Goal: Information Seeking & Learning: Learn about a topic

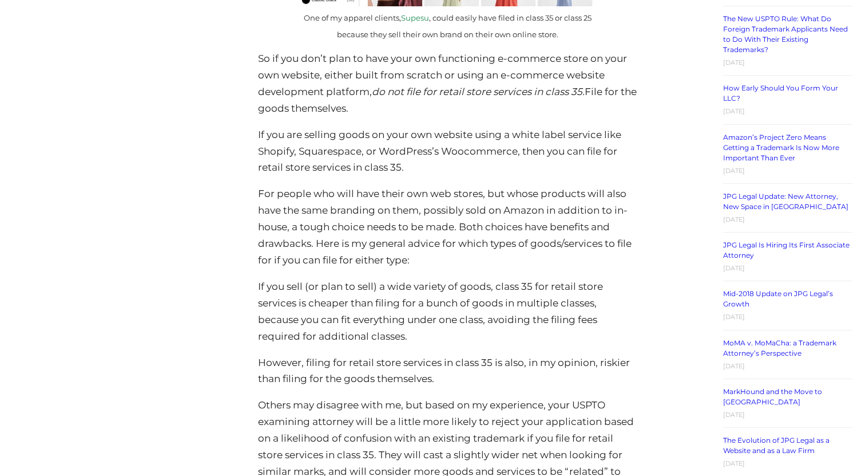
scroll to position [1705, 0]
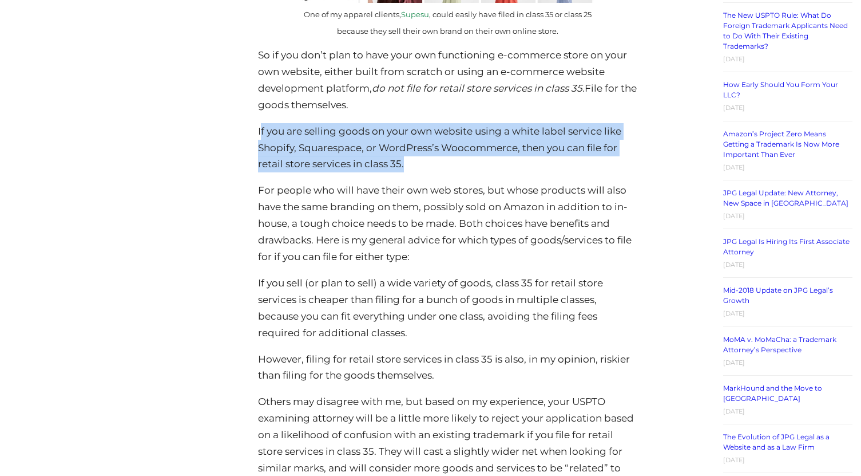
drag, startPoint x: 260, startPoint y: 130, endPoint x: 410, endPoint y: 160, distance: 152.3
click at [410, 160] on p "If you are selling goods on your own website using a white label service like S…" at bounding box center [447, 148] width 379 height 50
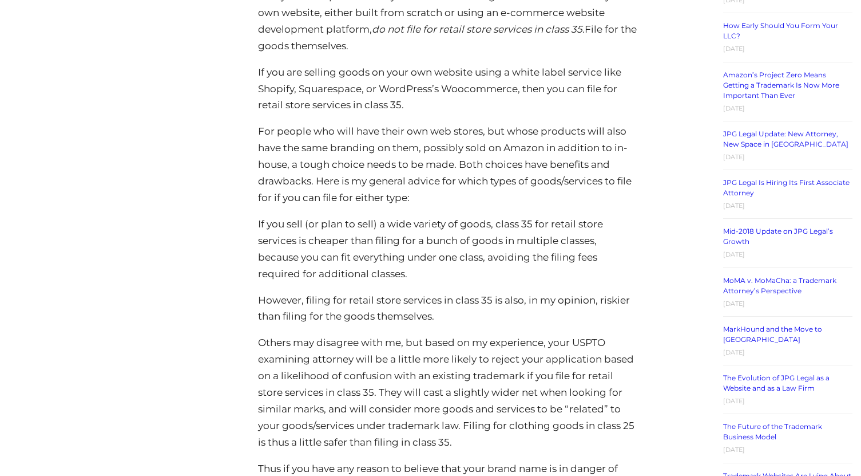
scroll to position [1773, 0]
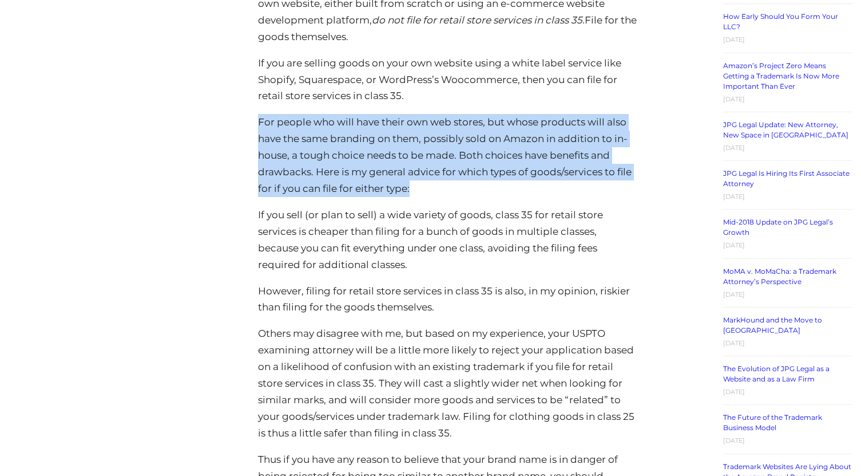
drag, startPoint x: 256, startPoint y: 116, endPoint x: 427, endPoint y: 184, distance: 184.4
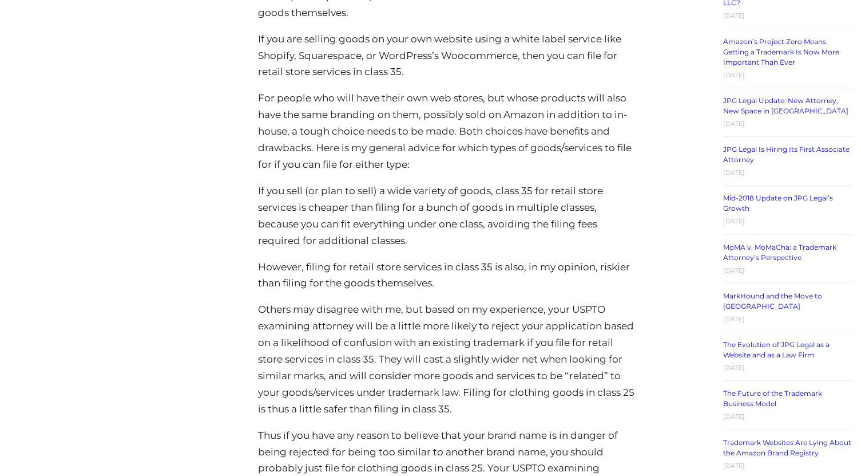
click at [427, 184] on p "If you sell (or plan to sell) a wide variety of goods, class 35 for retail stor…" at bounding box center [447, 216] width 379 height 66
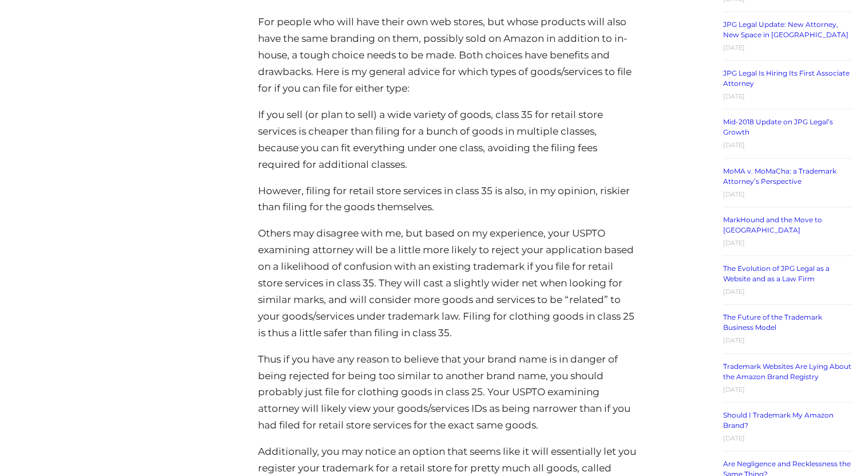
scroll to position [1877, 0]
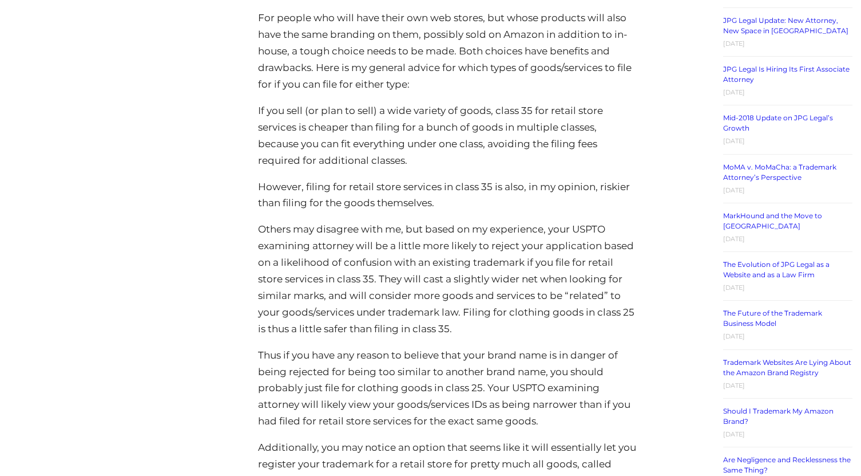
drag, startPoint x: 413, startPoint y: 163, endPoint x: 248, endPoint y: 110, distance: 172.6
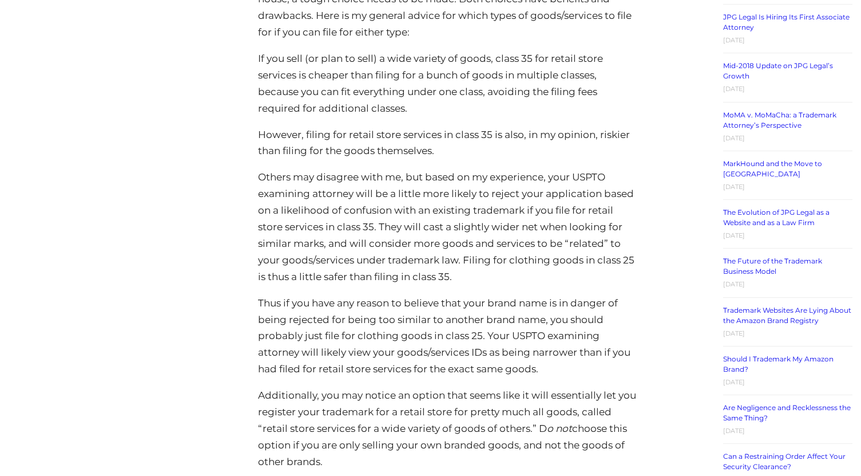
scroll to position [1966, 0]
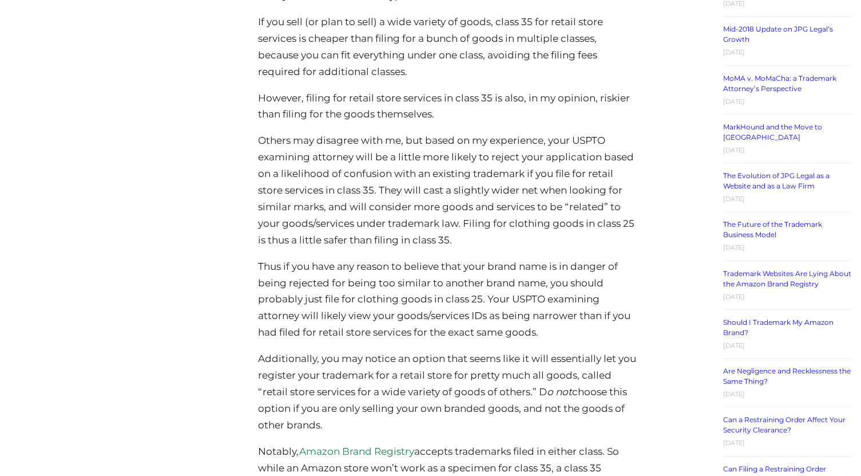
drag, startPoint x: 254, startPoint y: 96, endPoint x: 460, endPoint y: 116, distance: 206.9
click at [460, 116] on p "However, filing for retail store services in class 35 is also, in my opinion, r…" at bounding box center [447, 106] width 379 height 33
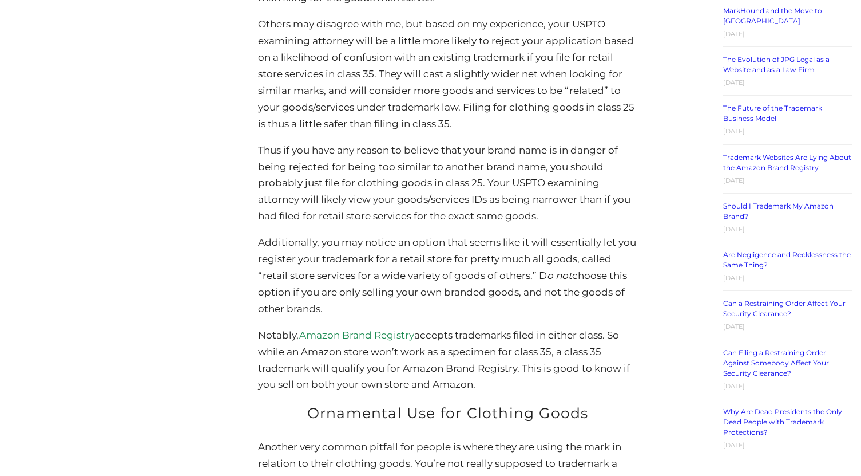
scroll to position [2087, 0]
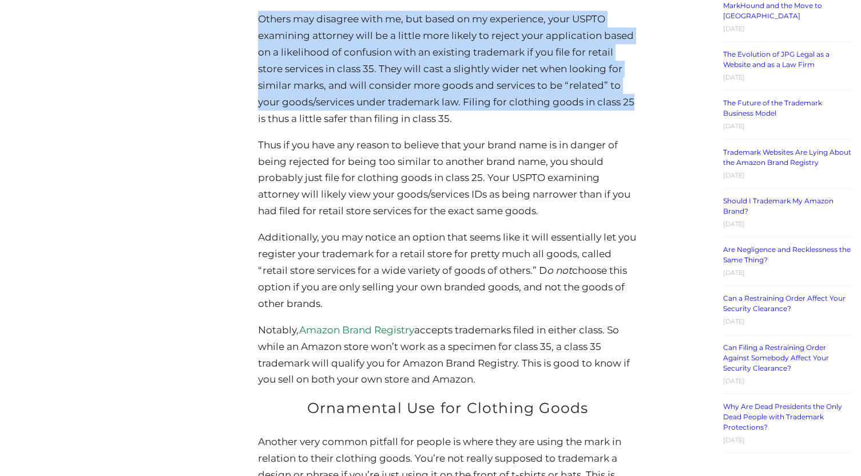
drag, startPoint x: 259, startPoint y: 16, endPoint x: 650, endPoint y: 100, distance: 399.8
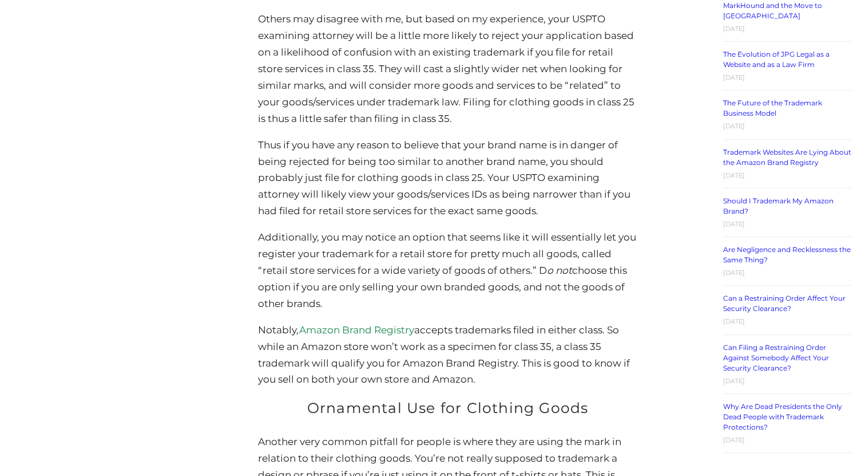
click at [544, 121] on p "Others may disagree with me, but based on my experience, your USPTO examining a…" at bounding box center [447, 69] width 379 height 116
click at [480, 124] on p "Others may disagree with me, but based on my experience, your USPTO examining a…" at bounding box center [447, 69] width 379 height 116
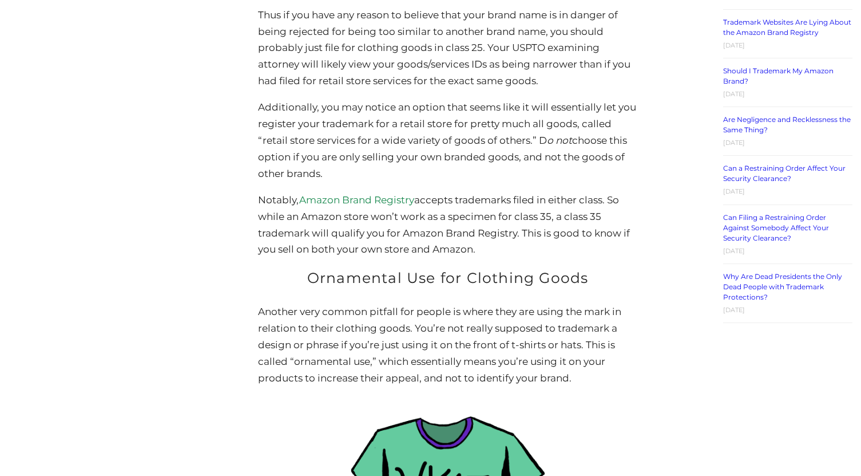
scroll to position [2219, 0]
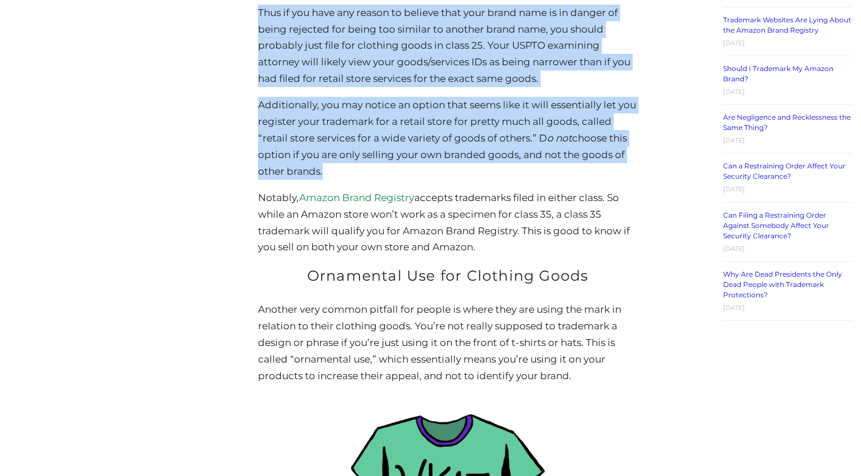
drag, startPoint x: 254, startPoint y: 13, endPoint x: 682, endPoint y: 167, distance: 454.5
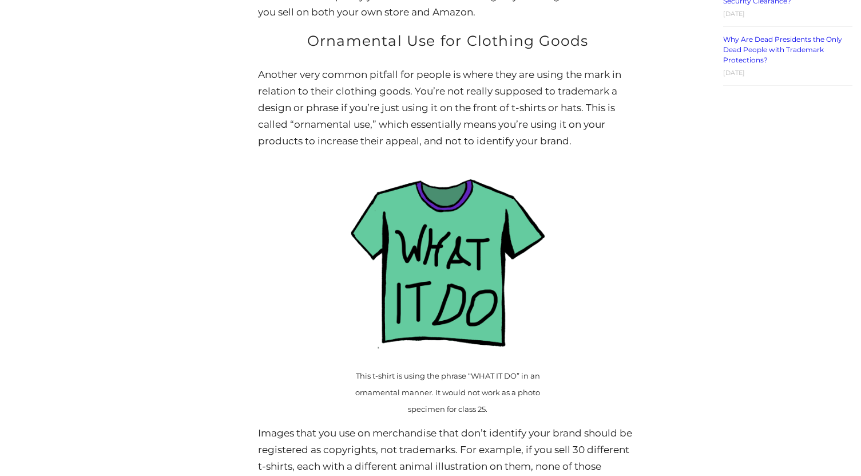
scroll to position [2469, 0]
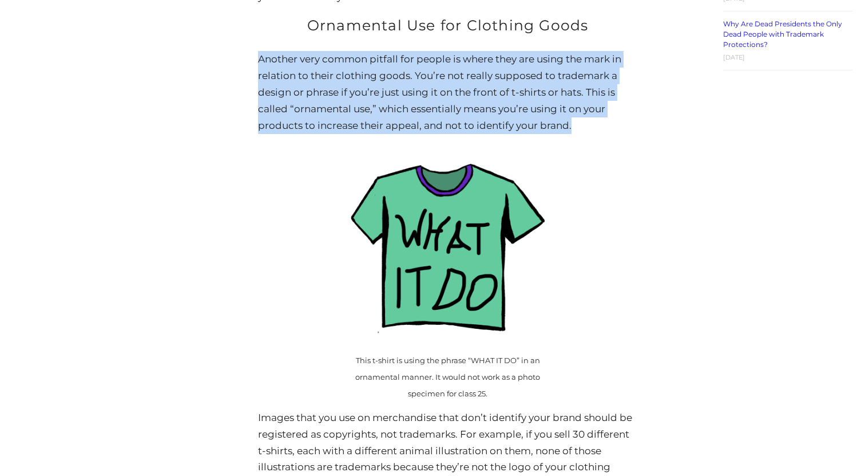
drag, startPoint x: 255, startPoint y: 60, endPoint x: 629, endPoint y: 123, distance: 380.2
click at [629, 124] on p "Another very common pitfall for people is where they are using the mark in rela…" at bounding box center [447, 92] width 379 height 83
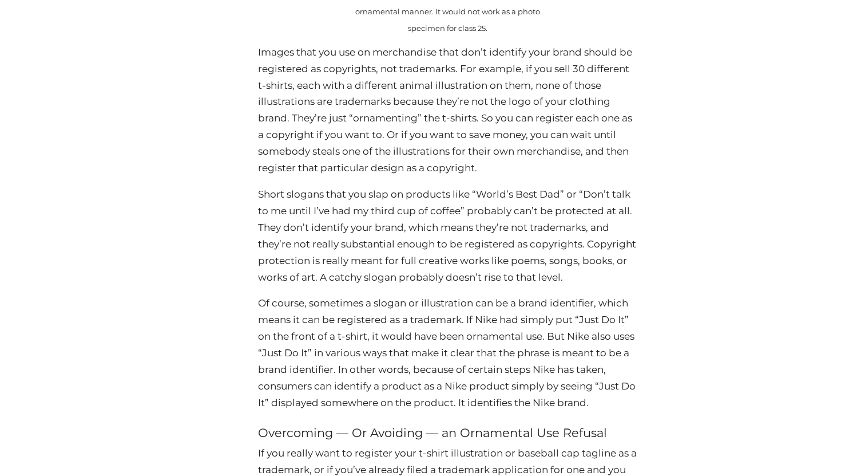
scroll to position [2838, 0]
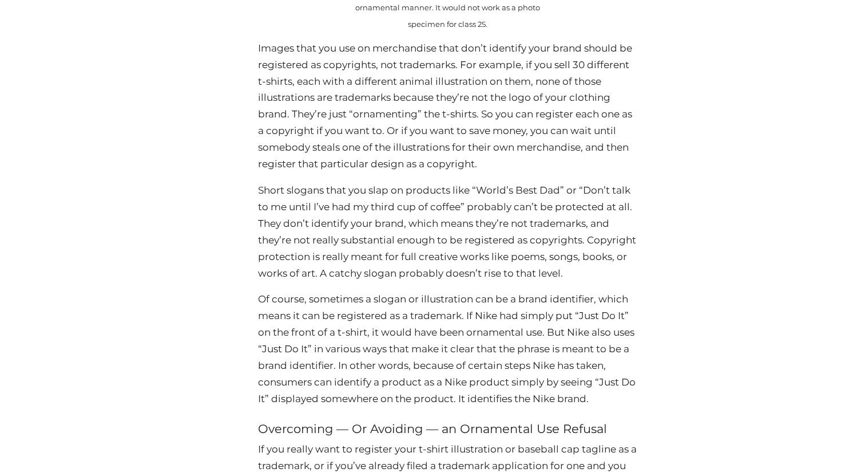
drag, startPoint x: 262, startPoint y: 49, endPoint x: 504, endPoint y: 163, distance: 267.5
click at [504, 163] on p "Images that you use on merchandise that don’t identify your brand should be reg…" at bounding box center [447, 106] width 379 height 132
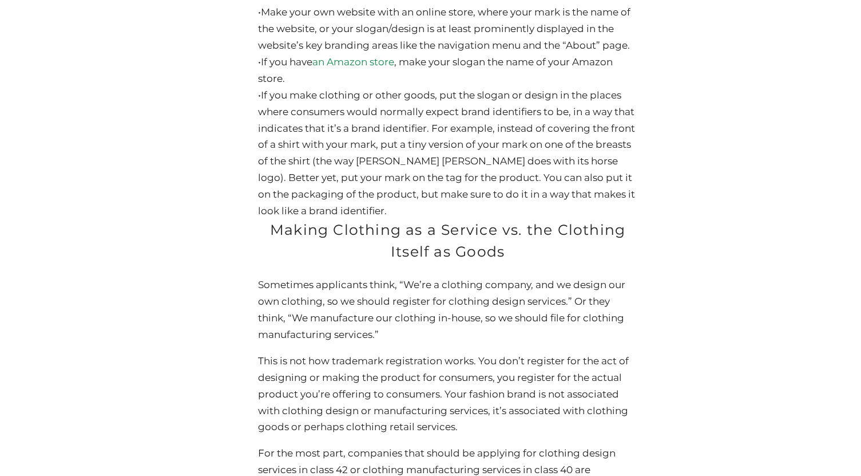
scroll to position [3385, 0]
